Goal: Register for event/course

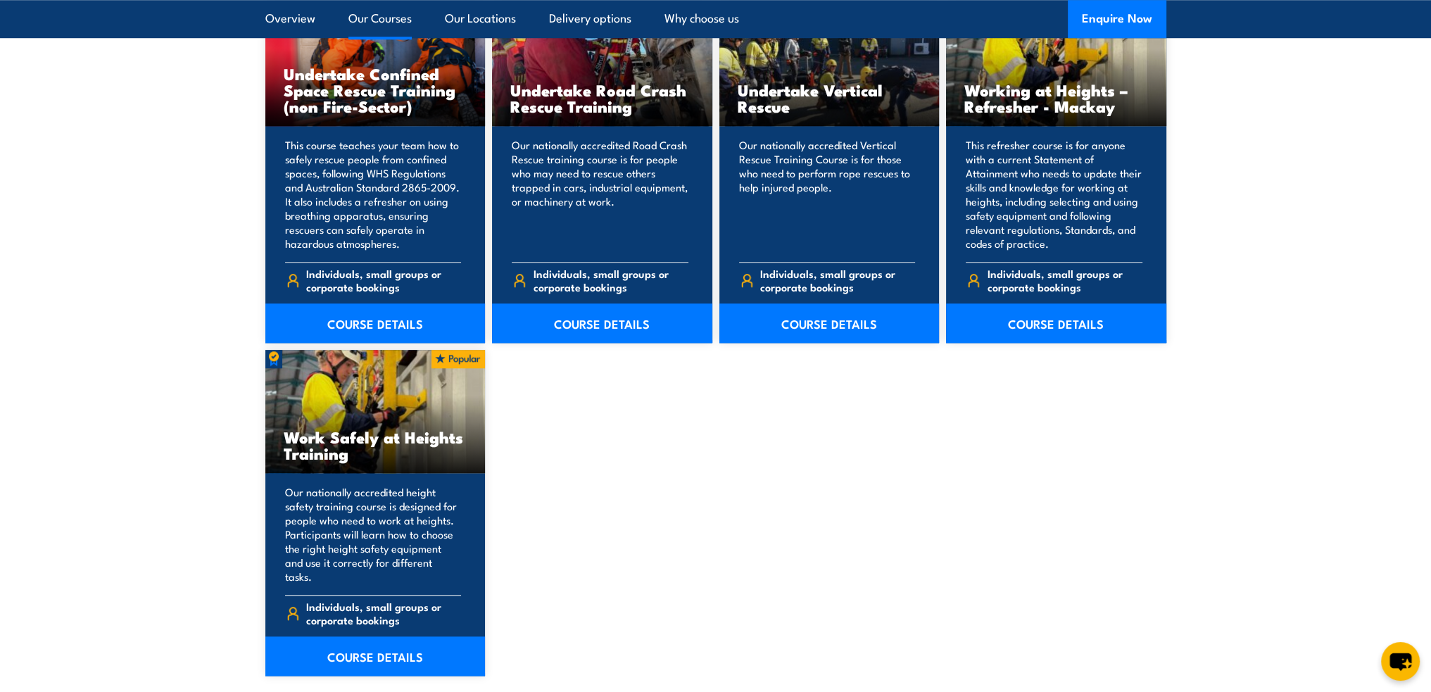
scroll to position [1689, 0]
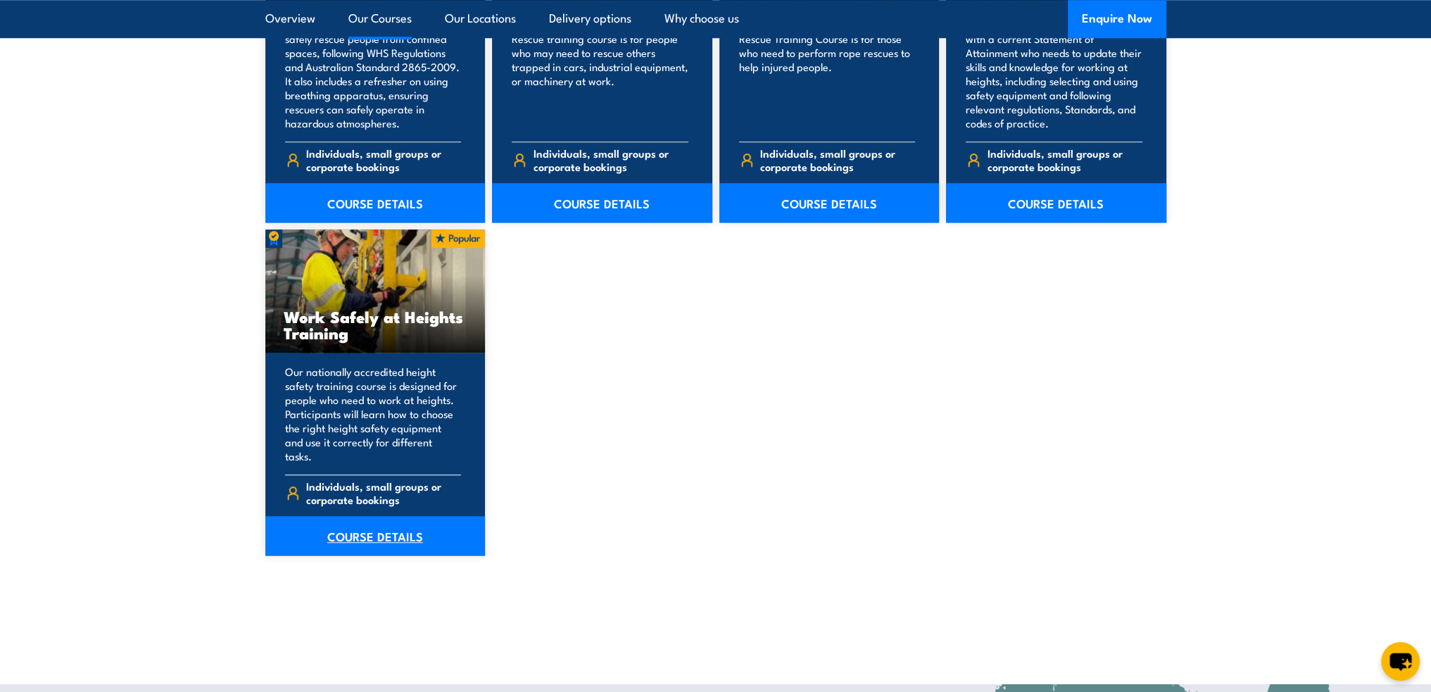
click at [372, 516] on link "COURSE DETAILS" at bounding box center [375, 535] width 220 height 39
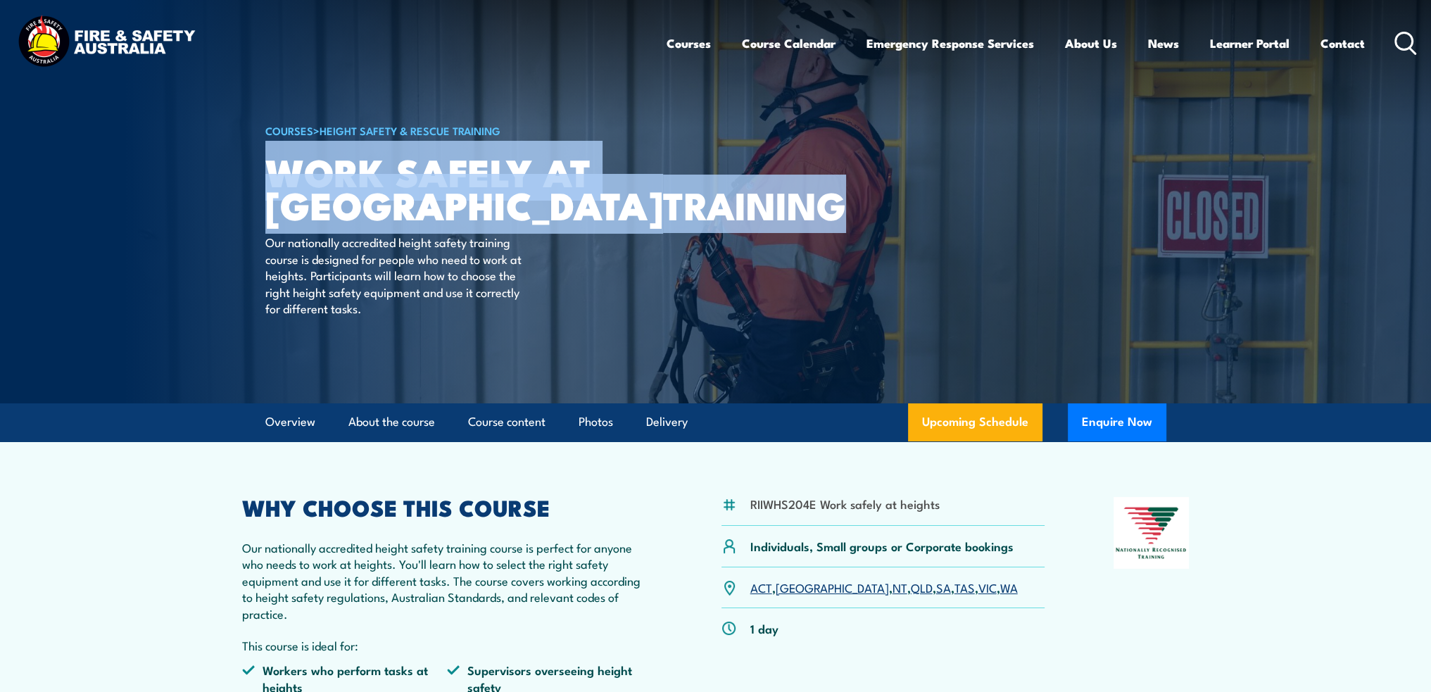
drag, startPoint x: 265, startPoint y: 167, endPoint x: 448, endPoint y: 225, distance: 191.9
click at [448, 220] on h1 "Work Safely at Heights TRAINING" at bounding box center [439, 187] width 348 height 65
copy h1 "Work Safely at Heights TRAINING"
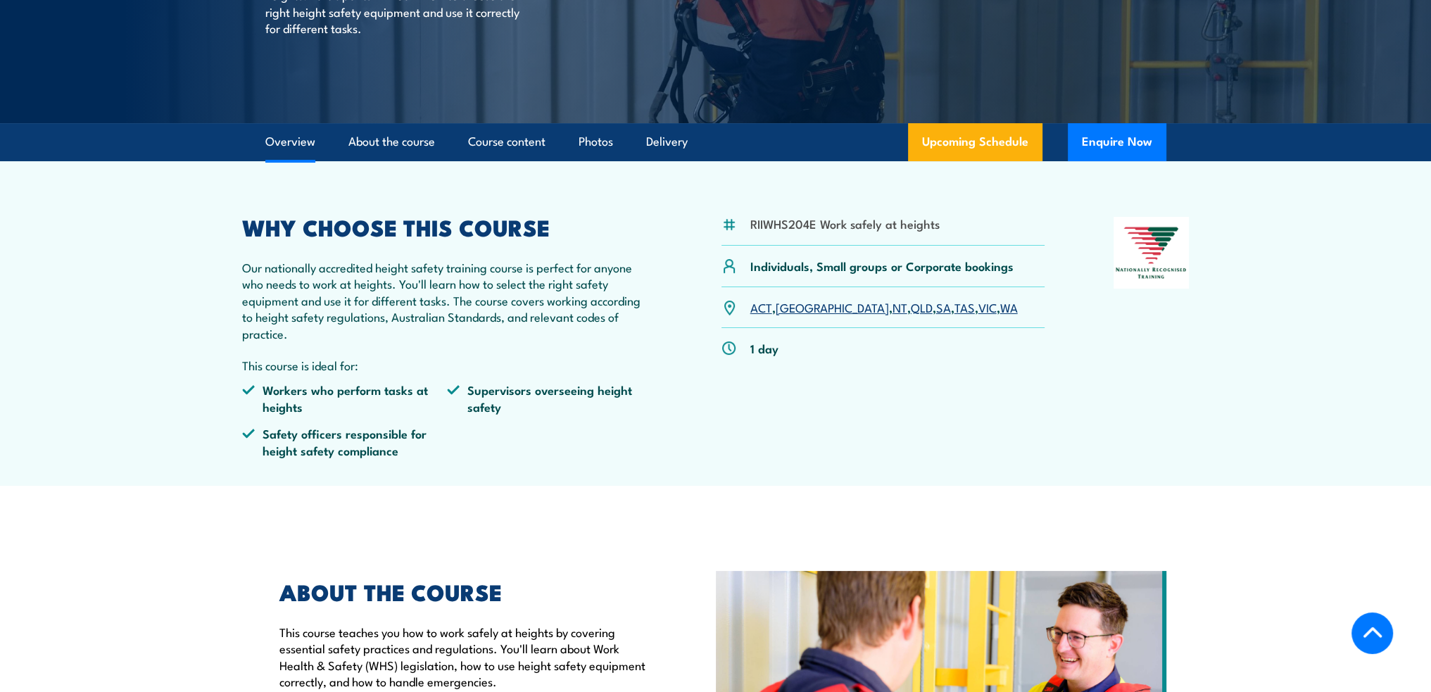
scroll to position [352, 0]
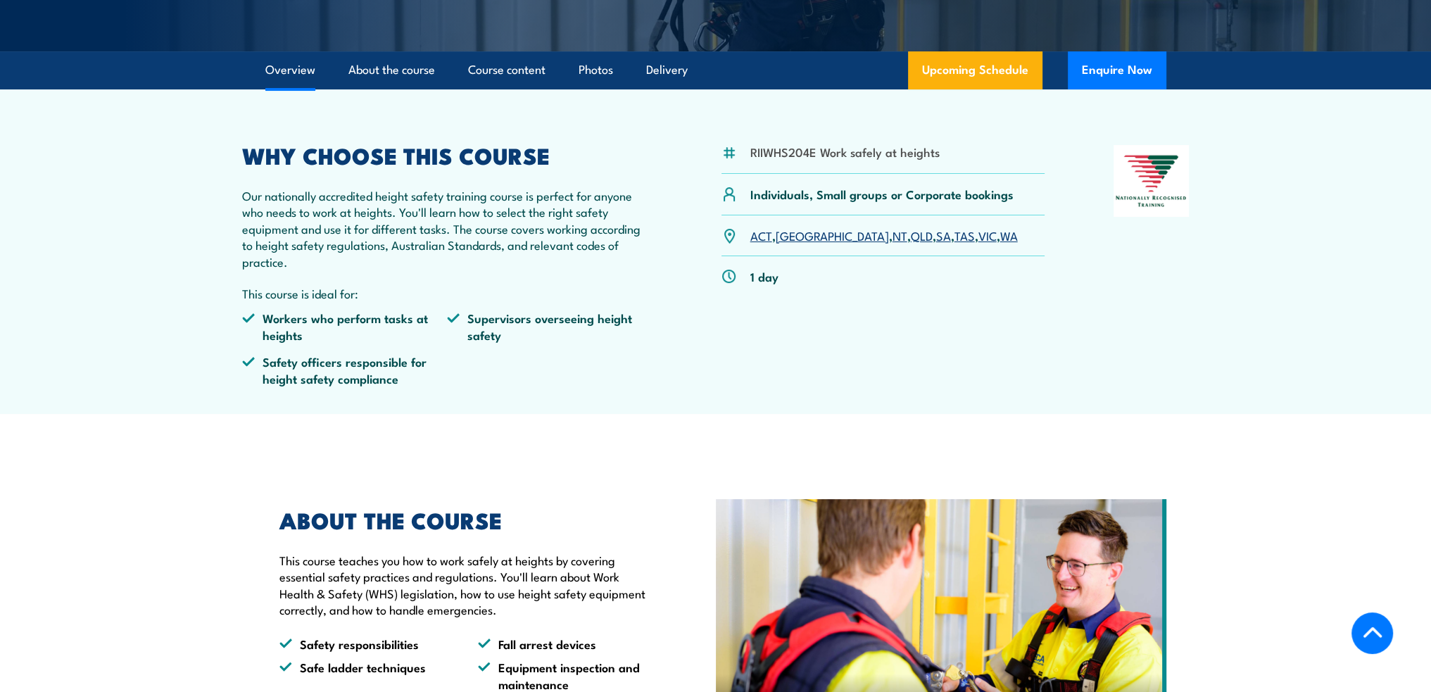
click at [892, 235] on link "NT" at bounding box center [899, 235] width 15 height 17
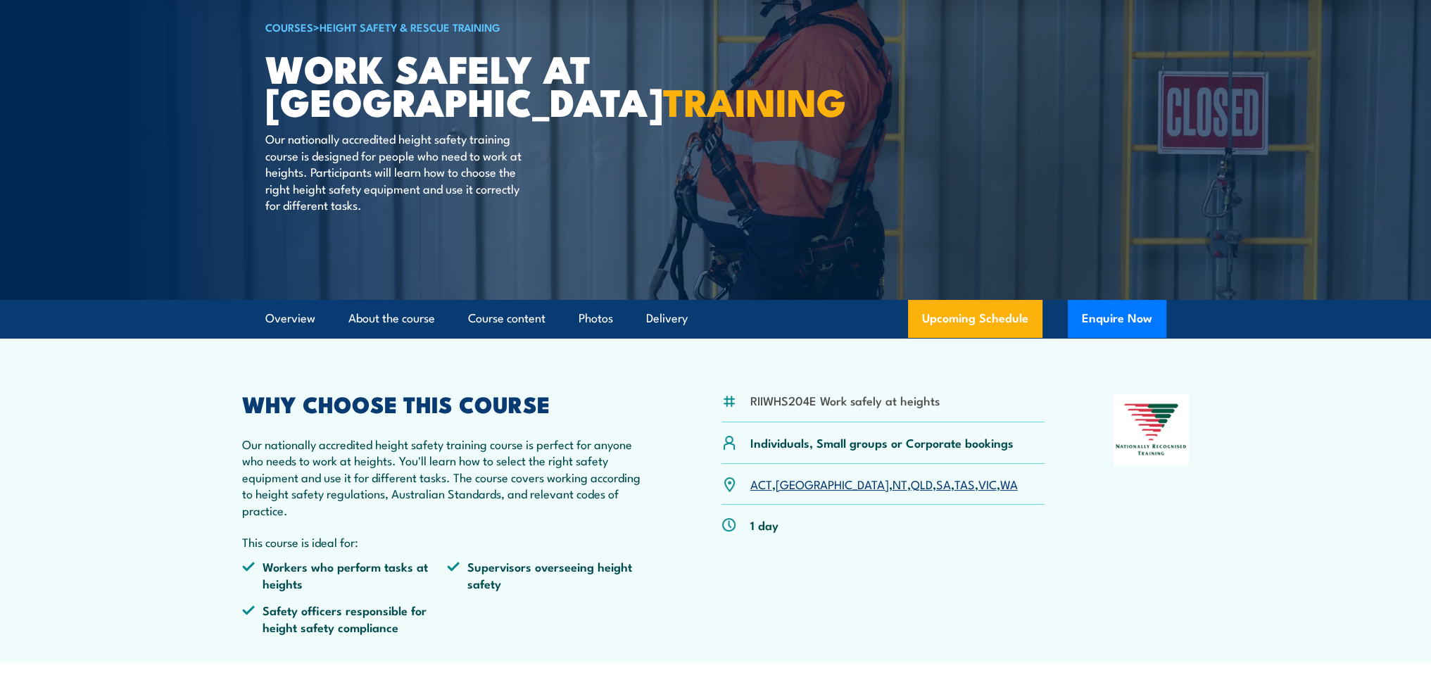
scroll to position [127, 0]
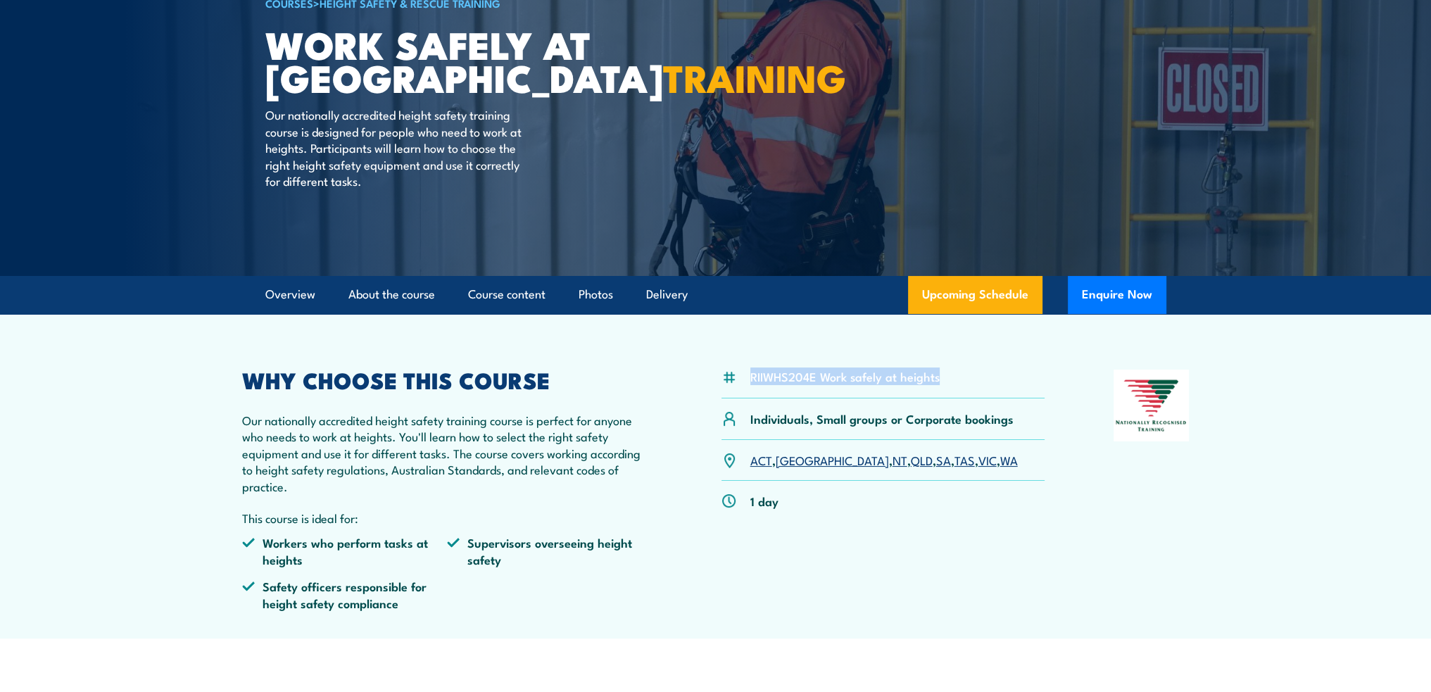
drag, startPoint x: 952, startPoint y: 378, endPoint x: 752, endPoint y: 374, distance: 199.9
click at [752, 374] on div "RIIWHS204E Work safely at heights" at bounding box center [883, 383] width 324 height 29
copy li "RIIWHS204E Work safely at heights"
